Goal: Navigation & Orientation: Find specific page/section

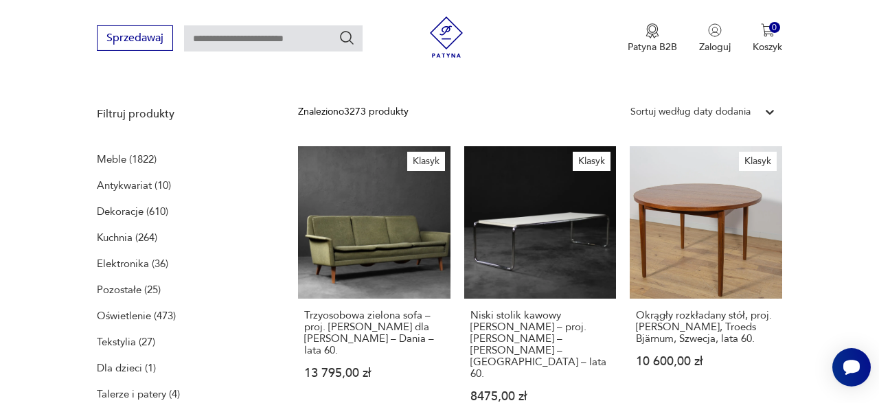
scroll to position [122, 0]
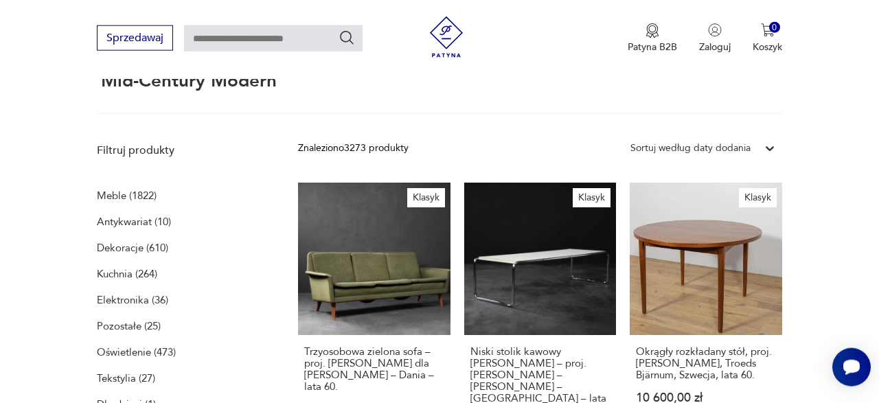
click at [119, 196] on p "Meble (1822)" at bounding box center [127, 195] width 60 height 19
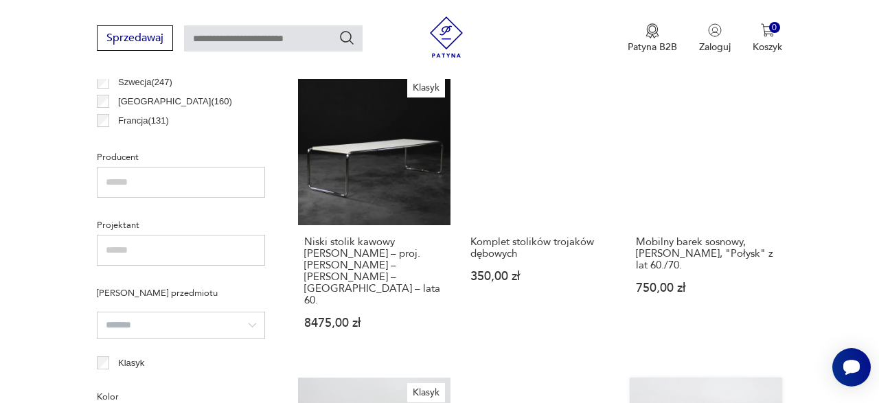
scroll to position [1349, 0]
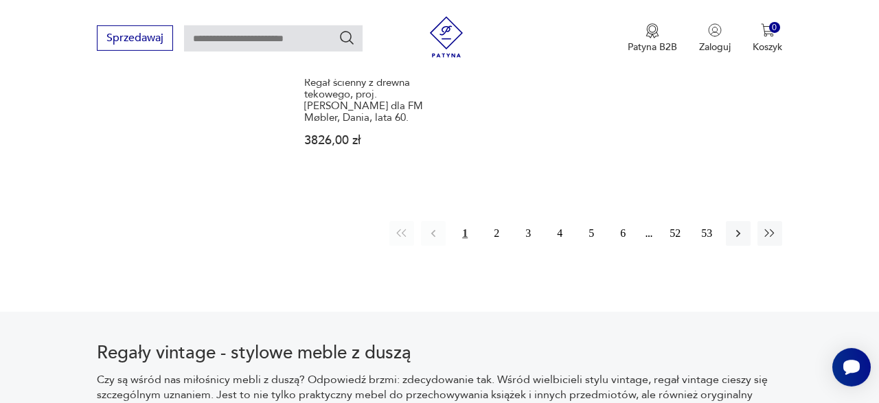
scroll to position [1991, 0]
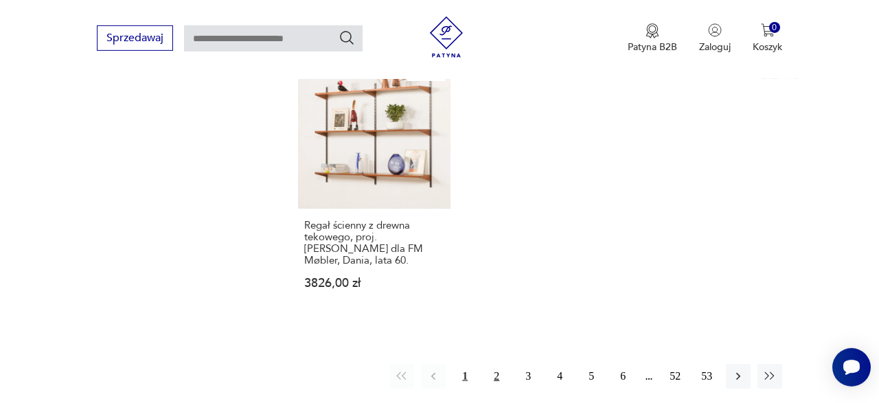
click at [501, 364] on button "2" at bounding box center [496, 376] width 25 height 25
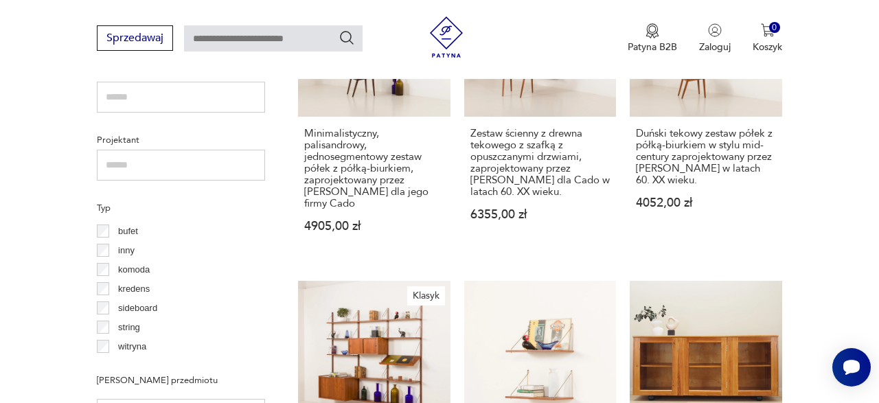
scroll to position [1078, 0]
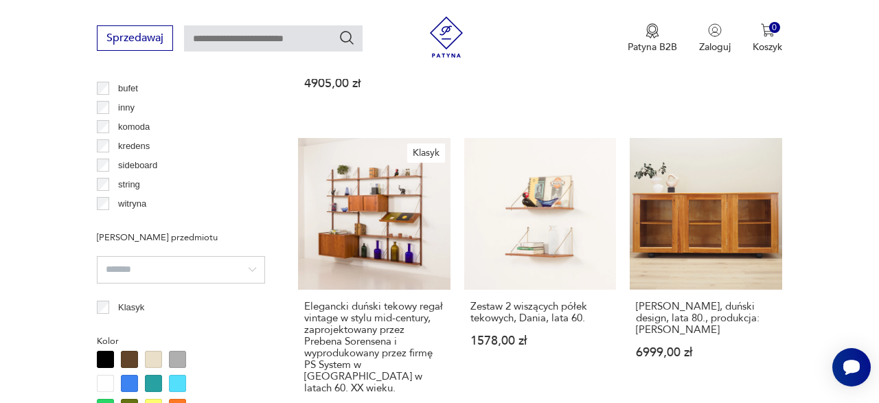
click at [170, 263] on input "search" at bounding box center [181, 269] width 168 height 27
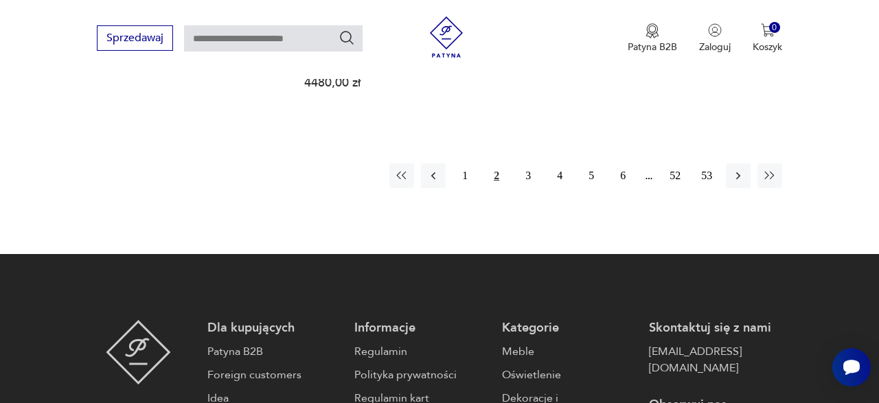
scroll to position [2220, 0]
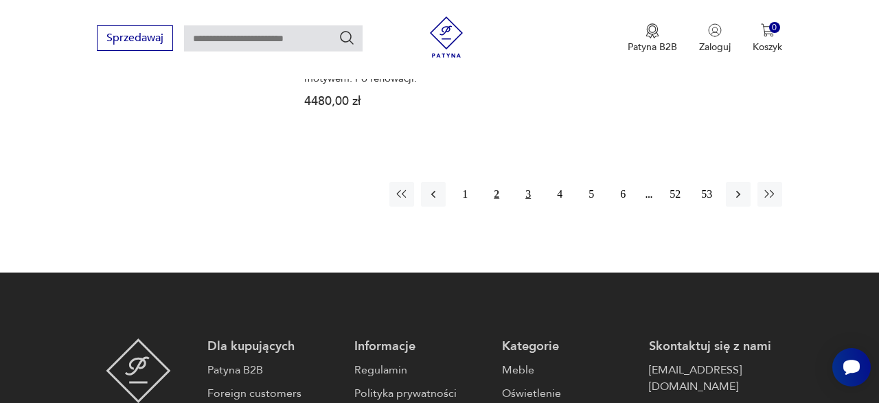
click at [521, 182] on button "3" at bounding box center [527, 194] width 25 height 25
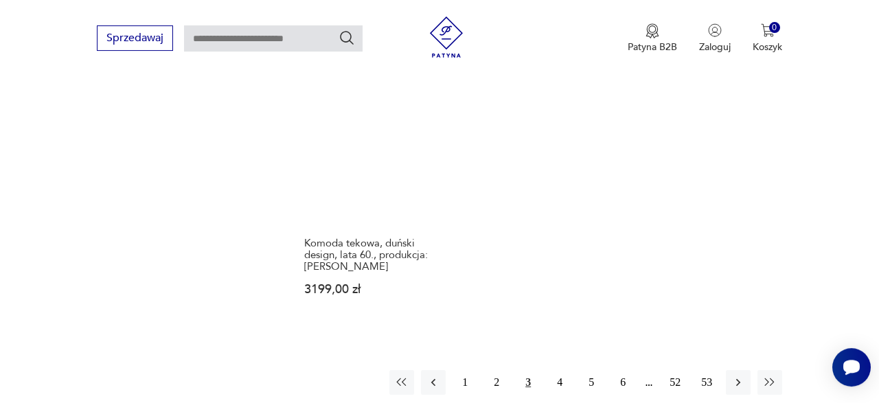
scroll to position [2077, 0]
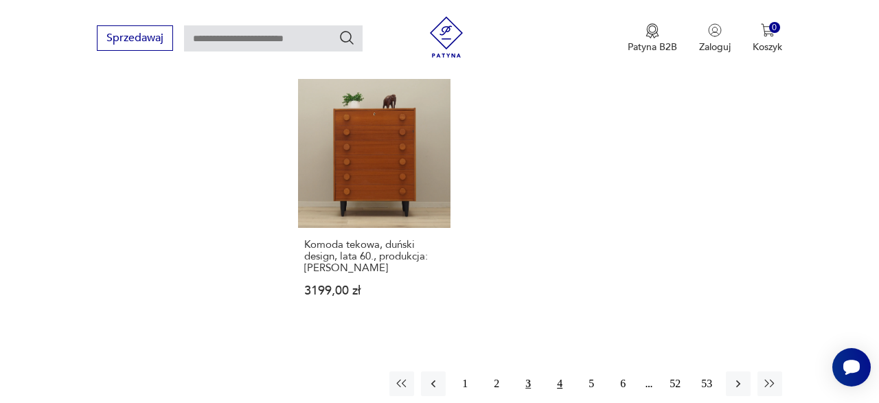
click at [548, 371] on button "4" at bounding box center [559, 383] width 25 height 25
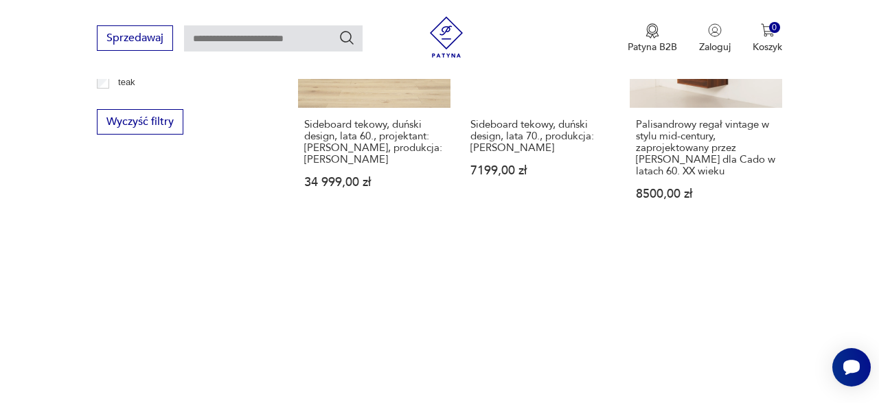
scroll to position [2006, 0]
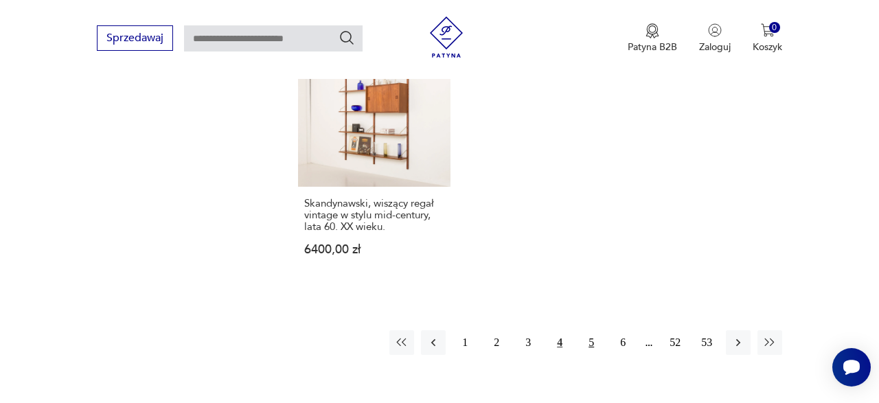
click at [581, 330] on button "5" at bounding box center [591, 342] width 25 height 25
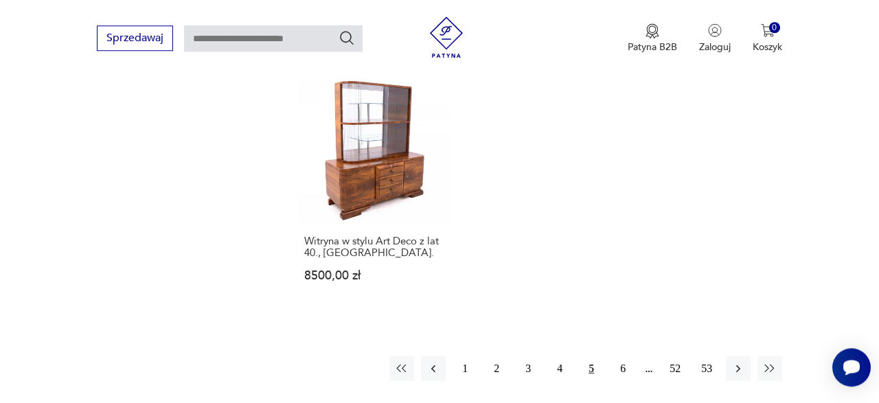
scroll to position [1934, 0]
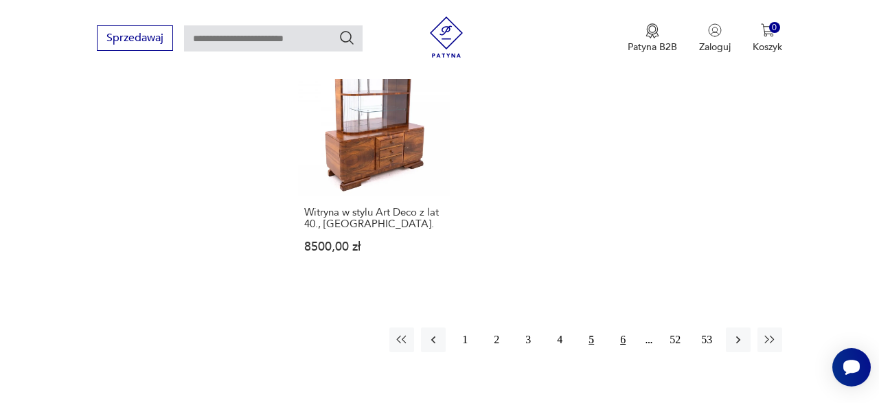
click at [632, 327] on button "6" at bounding box center [622, 339] width 25 height 25
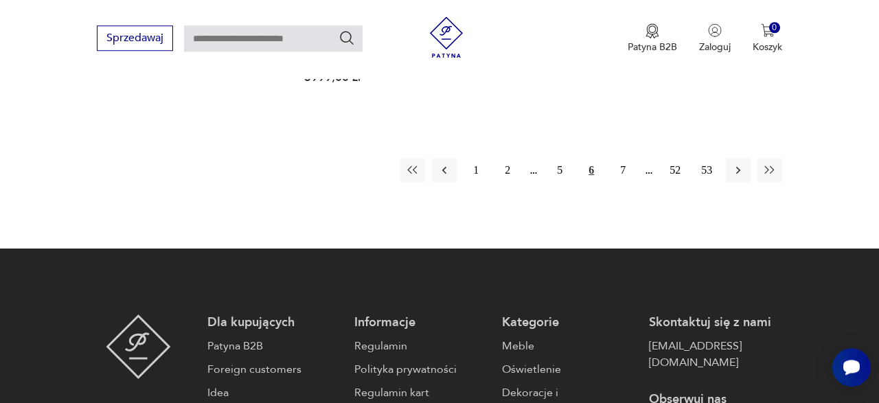
scroll to position [2148, 0]
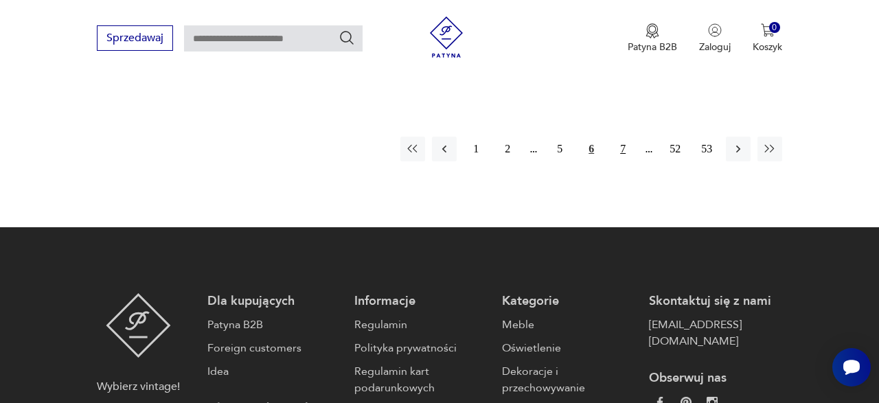
click at [625, 152] on button "7" at bounding box center [622, 149] width 25 height 25
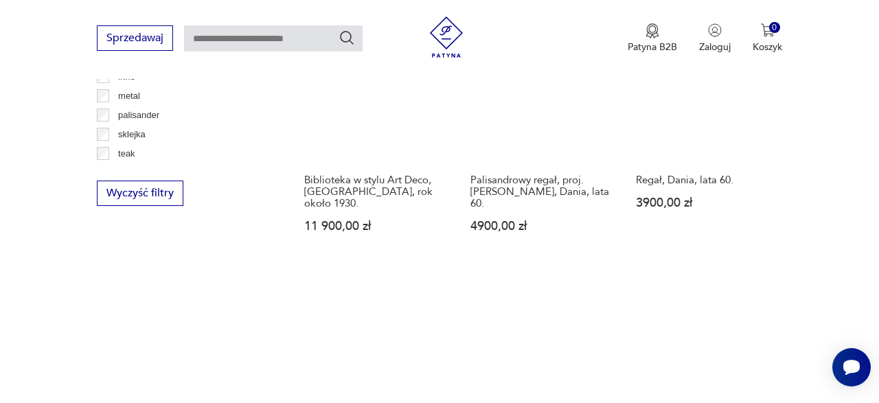
scroll to position [2006, 0]
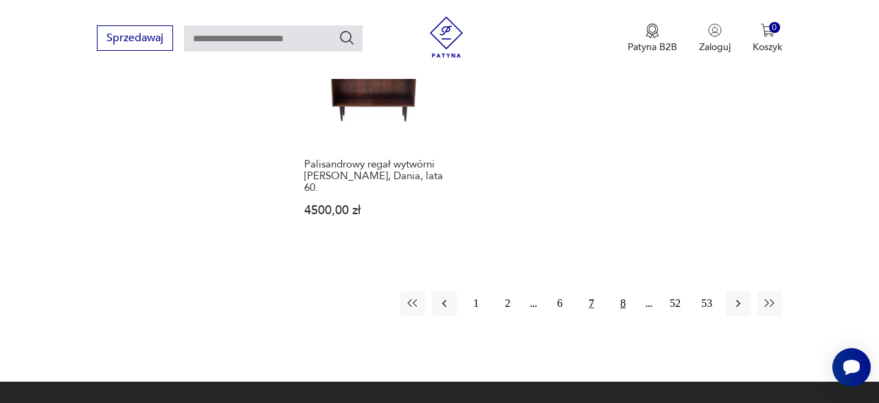
click at [618, 291] on button "8" at bounding box center [622, 303] width 25 height 25
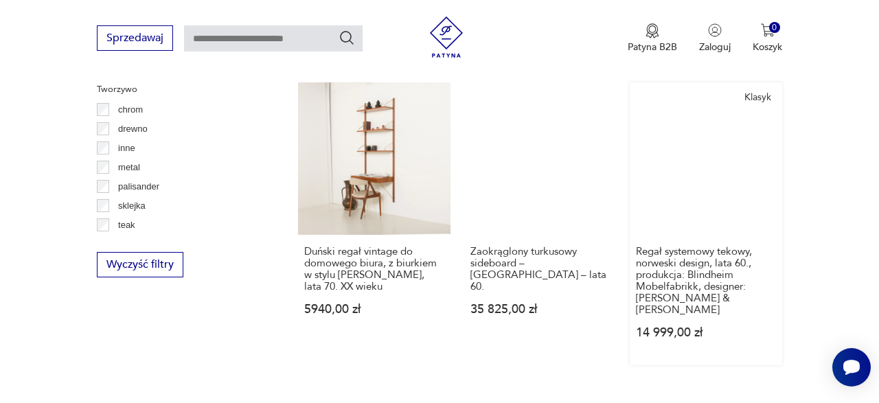
scroll to position [1934, 0]
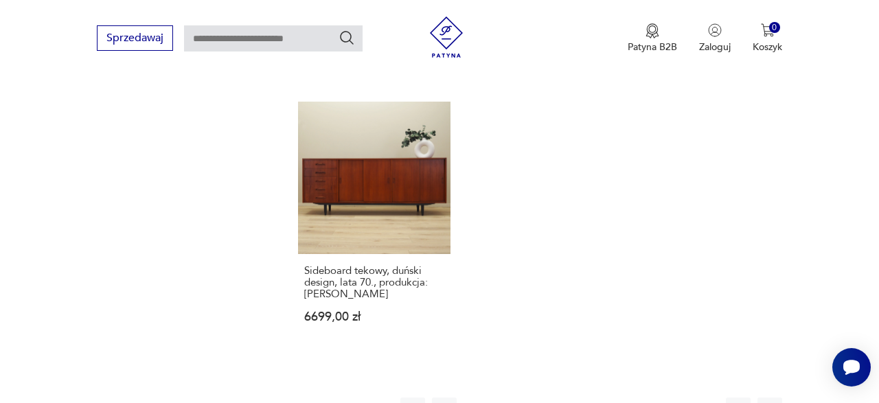
click at [627, 397] on button "9" at bounding box center [622, 409] width 25 height 25
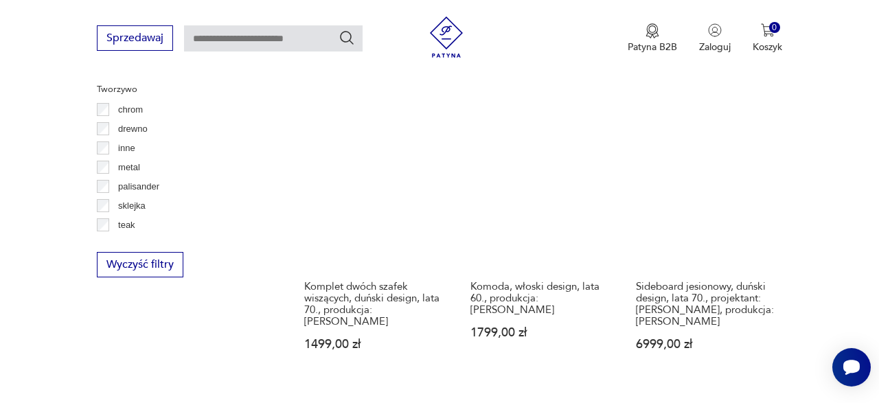
scroll to position [1934, 0]
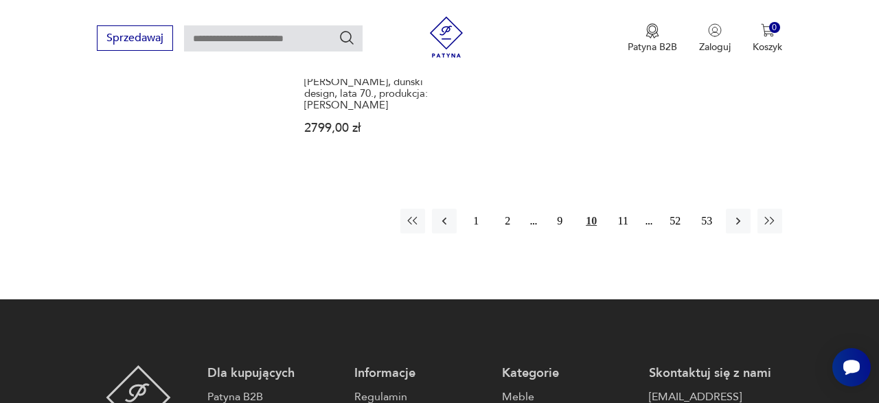
scroll to position [2148, 0]
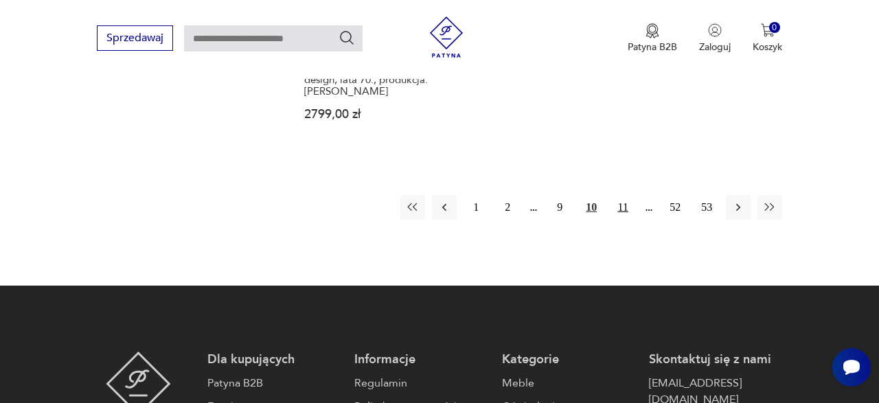
click at [616, 195] on button "11" at bounding box center [622, 207] width 25 height 25
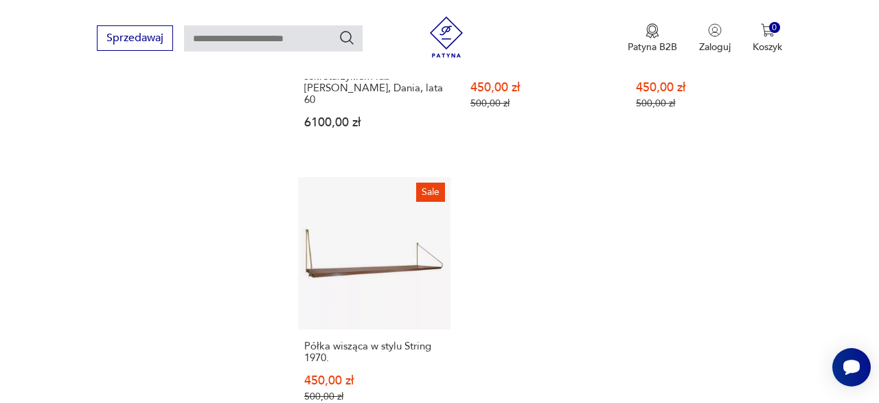
scroll to position [2148, 0]
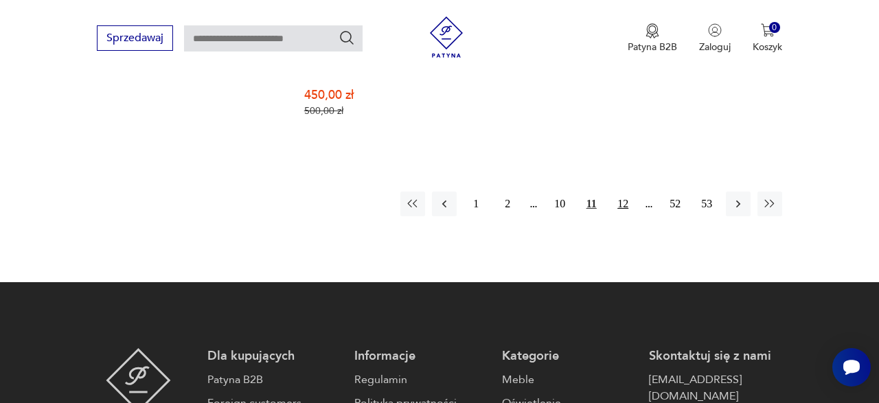
click at [627, 192] on button "12" at bounding box center [622, 204] width 25 height 25
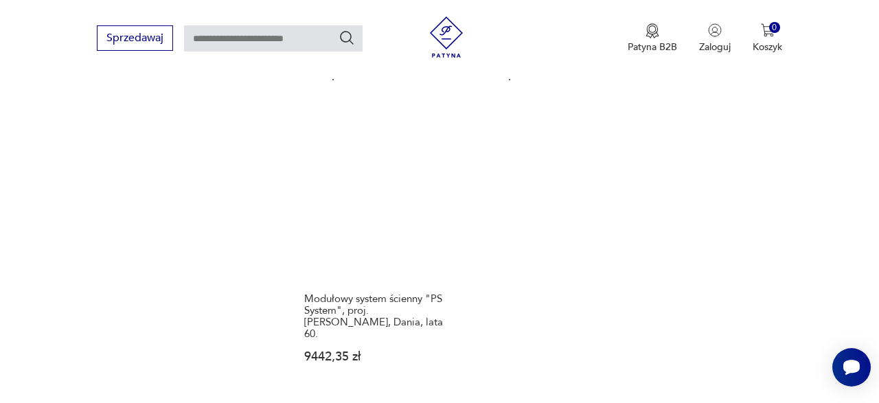
scroll to position [2220, 0]
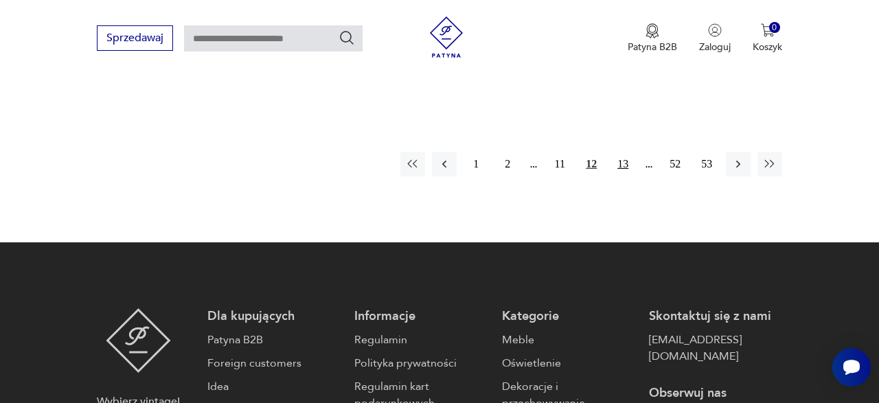
click at [627, 152] on button "13" at bounding box center [622, 164] width 25 height 25
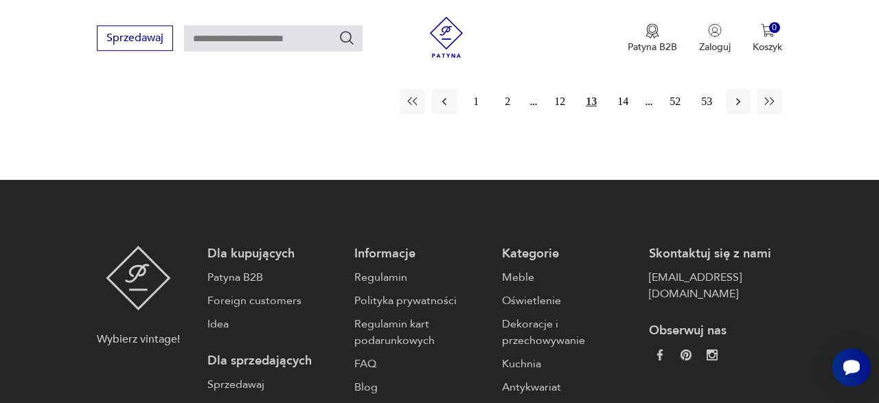
scroll to position [2172, 0]
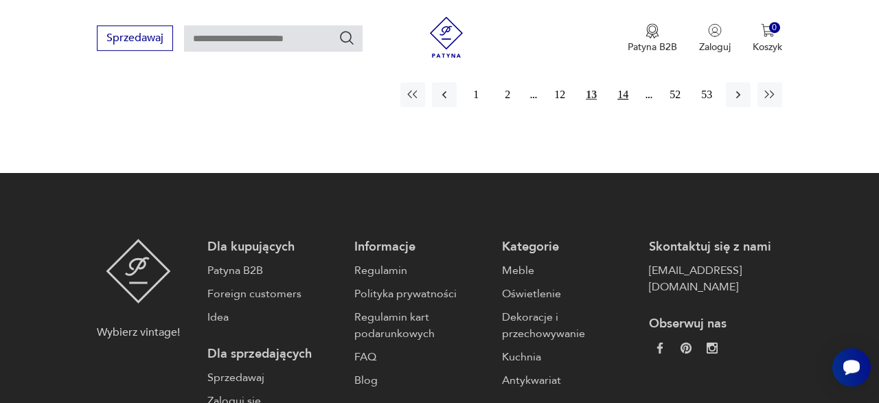
click at [630, 85] on button "14" at bounding box center [622, 94] width 25 height 25
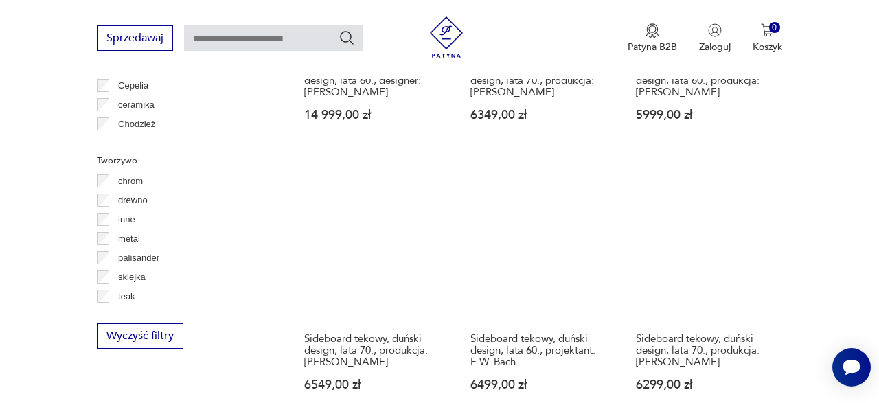
scroll to position [1934, 0]
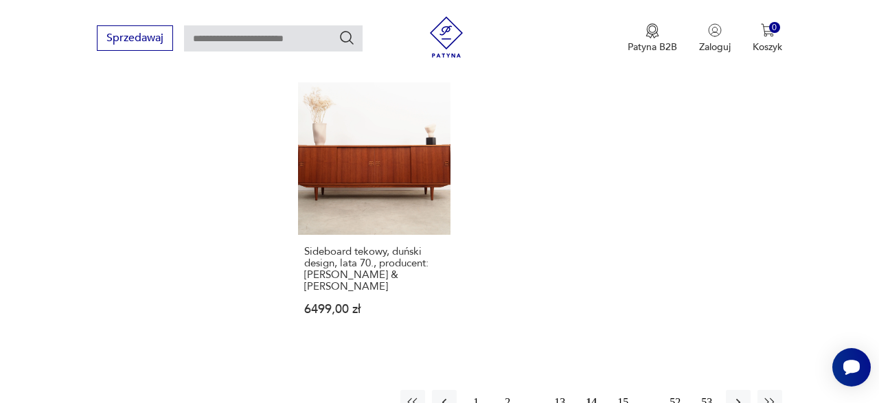
click at [617, 390] on button "15" at bounding box center [622, 402] width 25 height 25
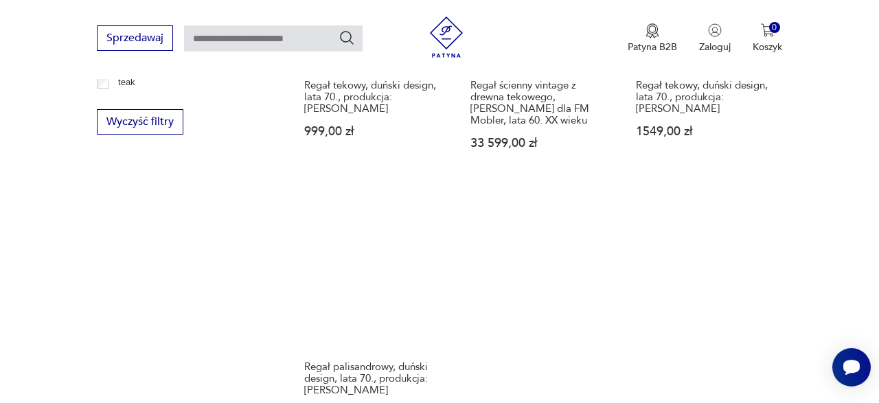
scroll to position [2148, 0]
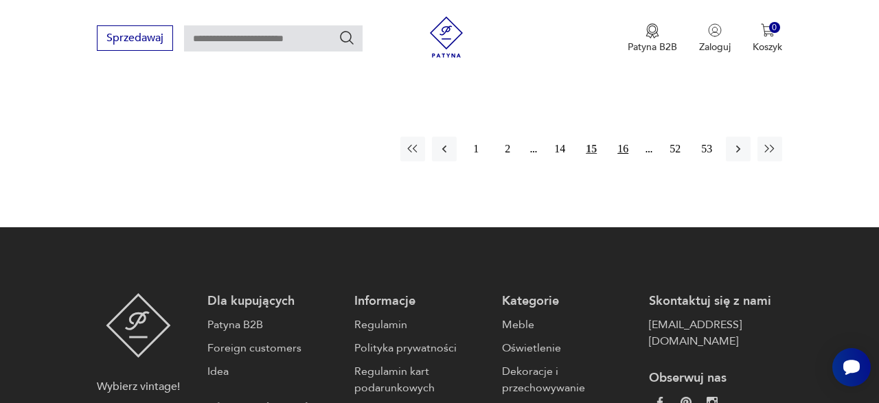
click at [618, 152] on button "16" at bounding box center [622, 149] width 25 height 25
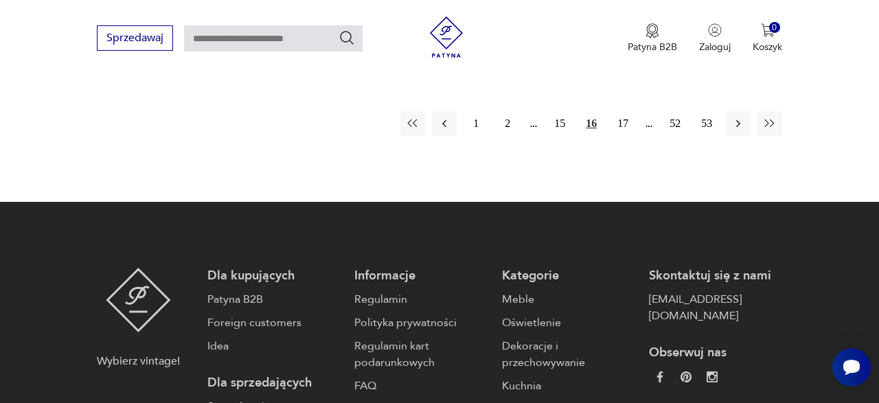
scroll to position [2148, 0]
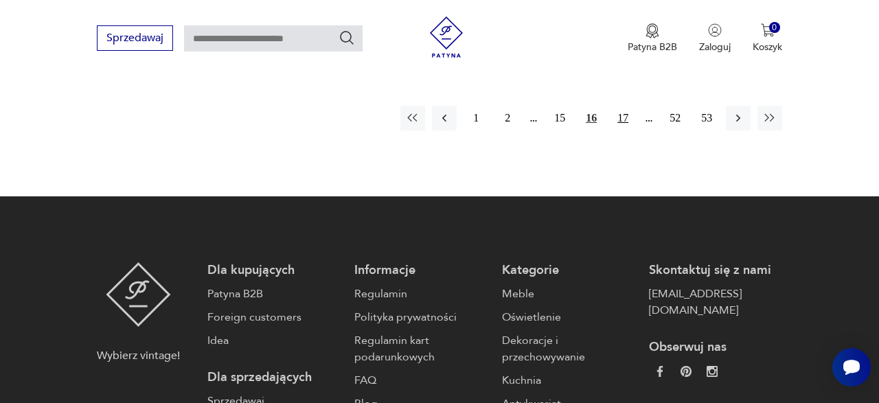
click at [628, 120] on button "17" at bounding box center [622, 118] width 25 height 25
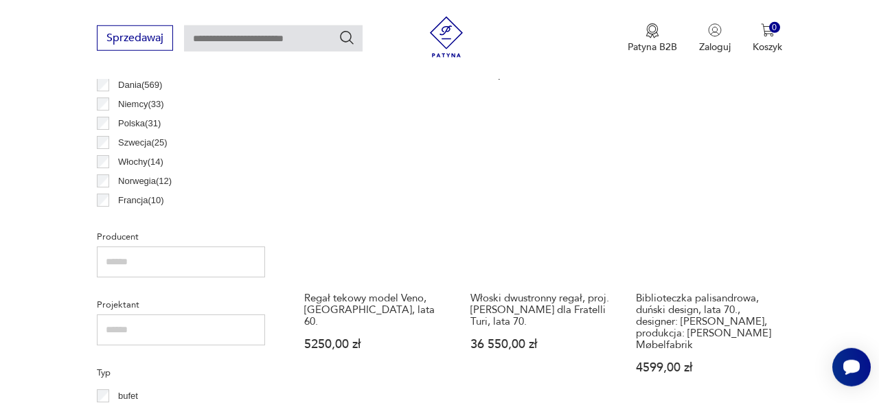
scroll to position [792, 0]
